Goal: Entertainment & Leisure: Consume media (video, audio)

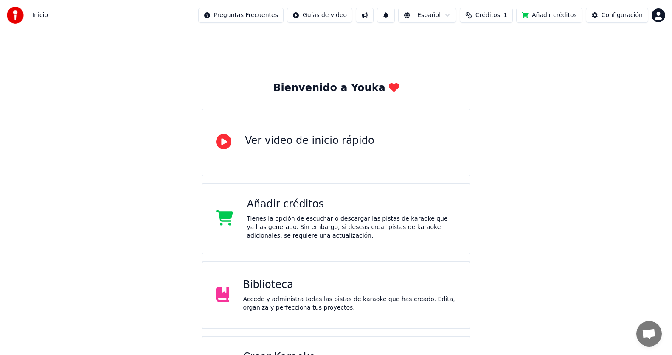
click at [312, 304] on div "Accede y administra todas las pistas de karaoke que has creado. Edita, organiza…" at bounding box center [349, 303] width 213 height 17
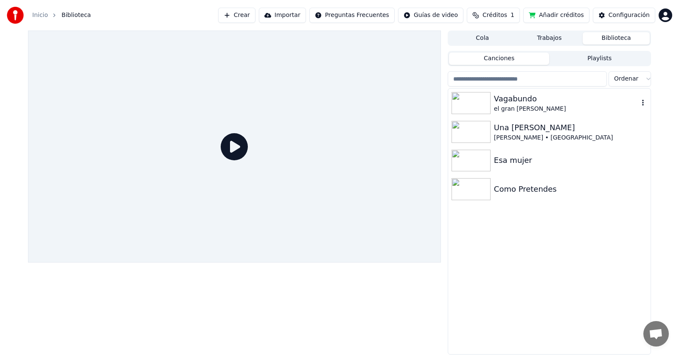
click at [467, 101] on img at bounding box center [471, 103] width 39 height 22
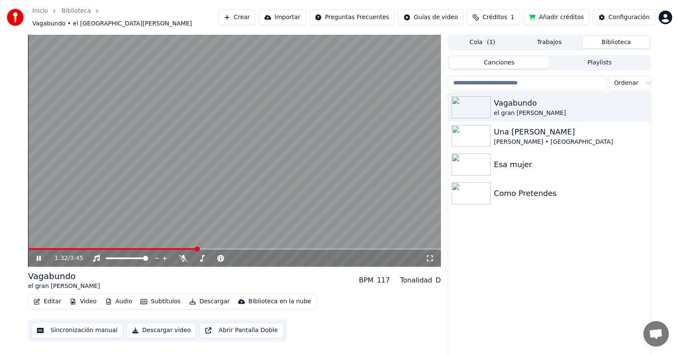
click at [559, 298] on div "Vagabundo el gran [PERSON_NAME] Una [PERSON_NAME] • Los Calis Esa mujer Como Pr…" at bounding box center [549, 226] width 202 height 266
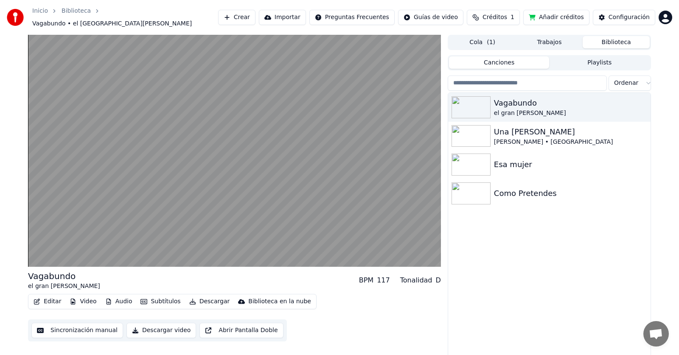
click at [501, 39] on button "Cola ( 1 )" at bounding box center [482, 42] width 67 height 12
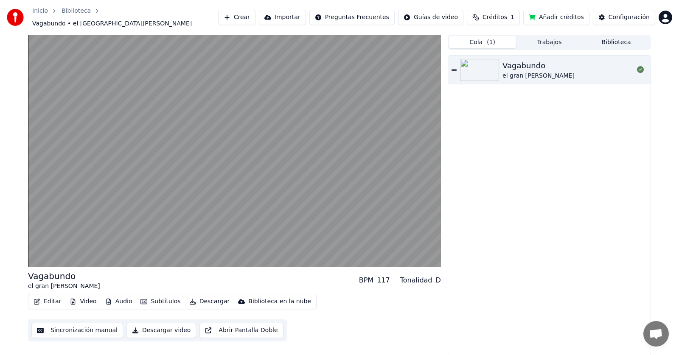
click at [544, 36] on button "Trabajos" at bounding box center [549, 42] width 67 height 12
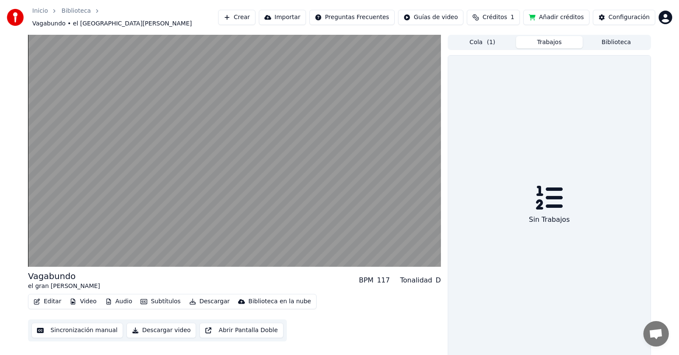
click at [551, 218] on div "Sin Trabajos" at bounding box center [549, 219] width 48 height 17
click at [625, 36] on button "Biblioteca" at bounding box center [616, 42] width 67 height 12
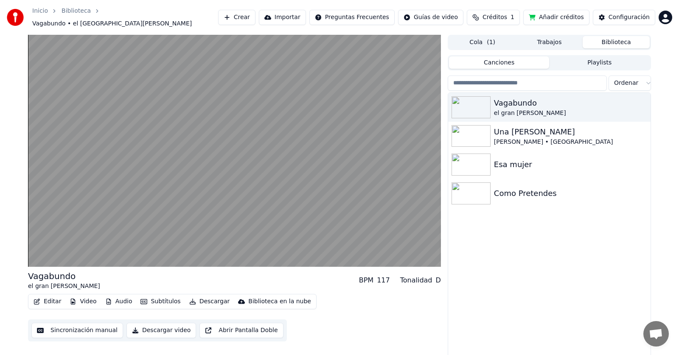
click at [477, 318] on div "Vagabundo el gran [PERSON_NAME] Una [PERSON_NAME] • Los Calis Esa mujer Como Pr…" at bounding box center [549, 226] width 202 height 266
click at [666, 14] on html "Inicio Biblioteca Vagabundo • el gran [PERSON_NAME] Importar Preguntas Frecuent…" at bounding box center [339, 177] width 679 height 355
click at [516, 40] on html "Inicio Biblioteca Vagabundo • el gran [PERSON_NAME] Importar Preguntas Frecuent…" at bounding box center [339, 177] width 679 height 355
